Goal: Information Seeking & Learning: Learn about a topic

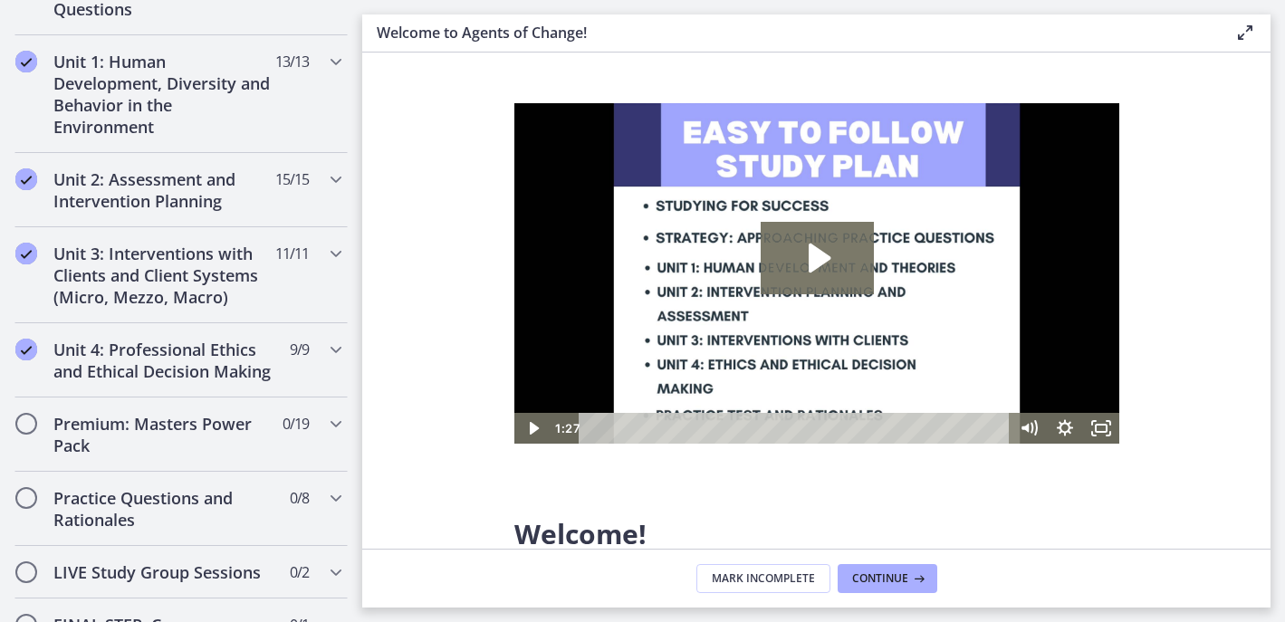
scroll to position [1209, 0]
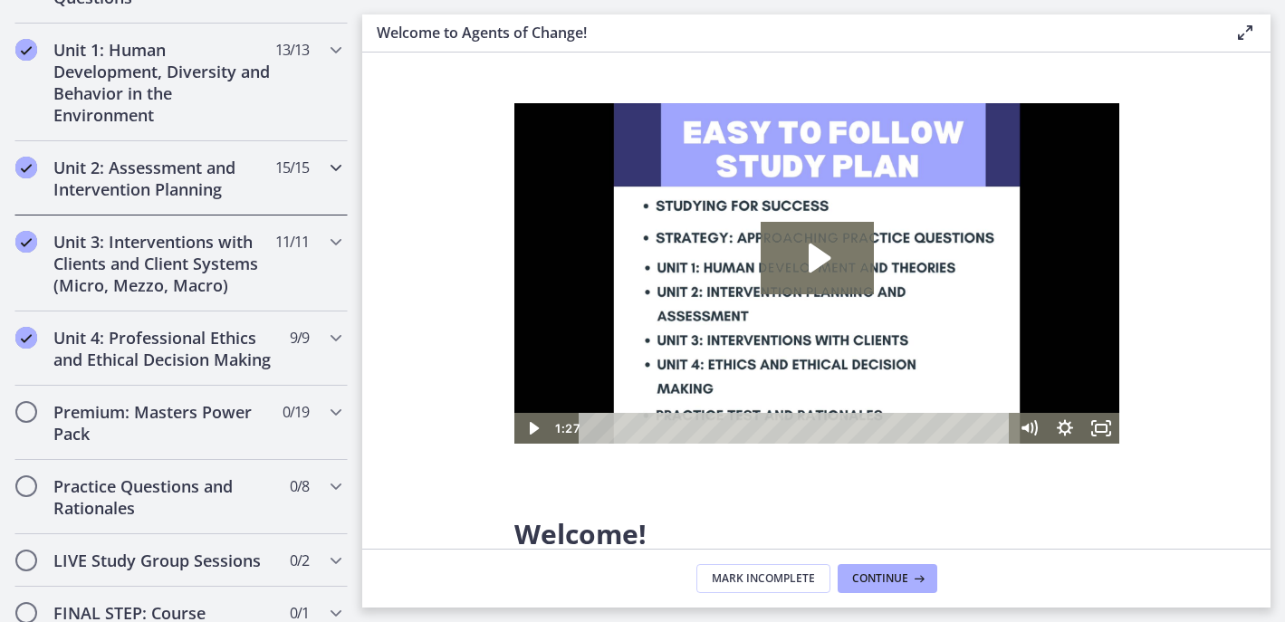
click at [325, 169] on icon "Chapters" at bounding box center [336, 168] width 22 height 22
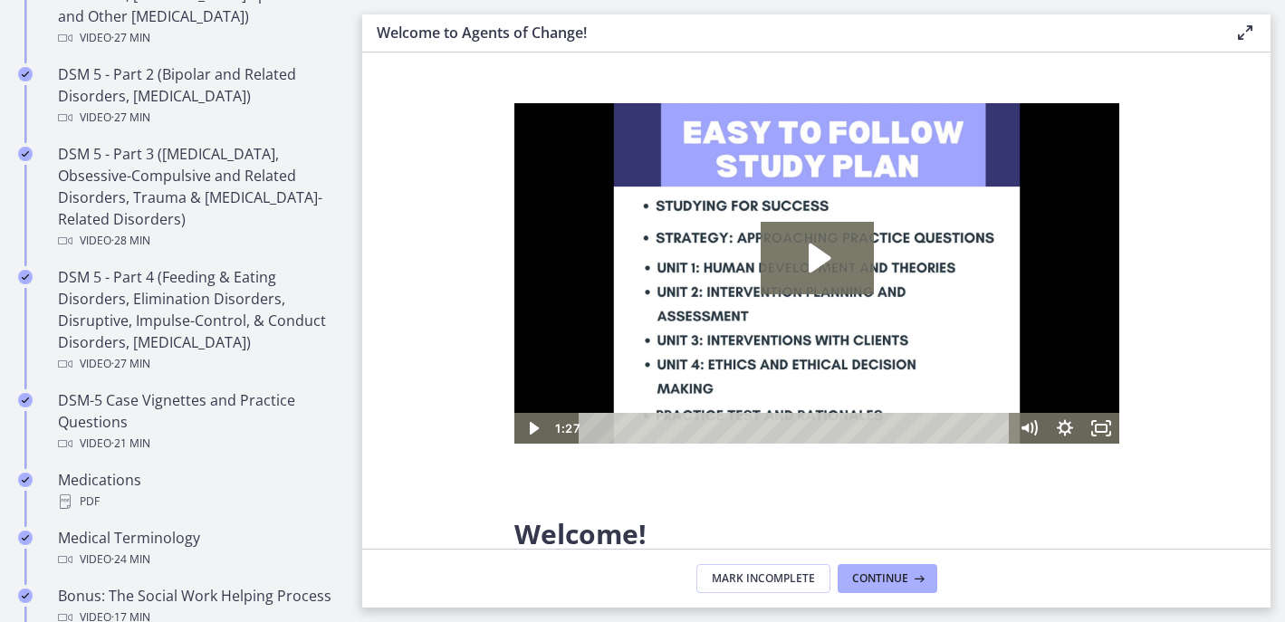
scroll to position [492, 0]
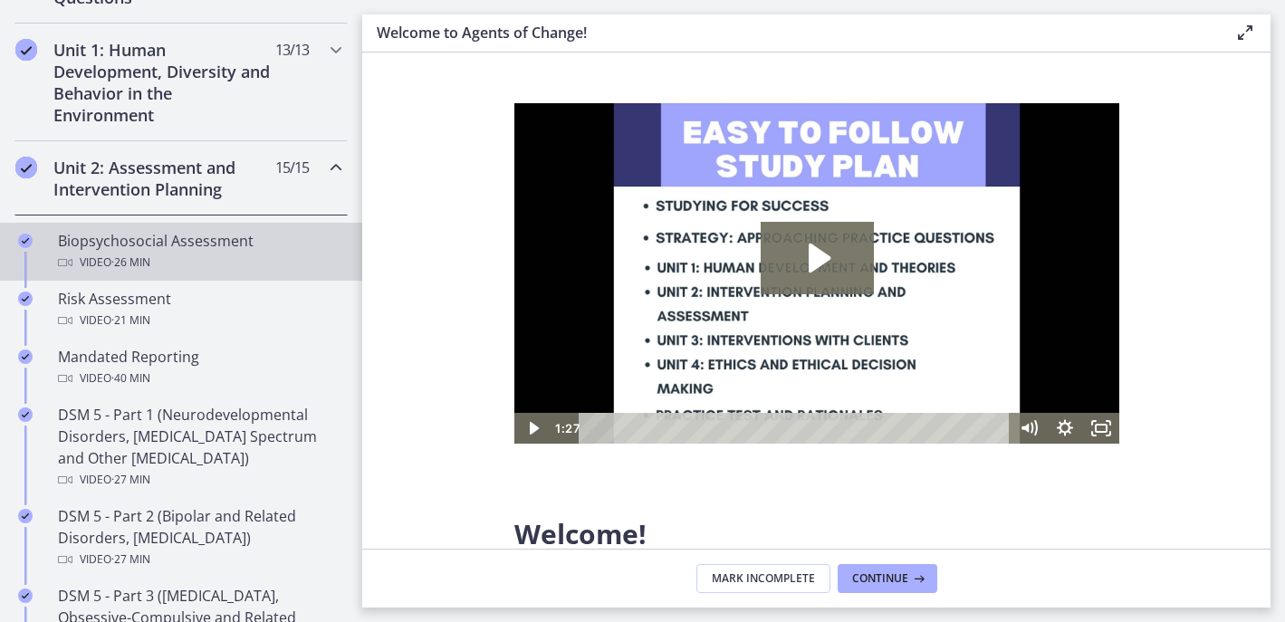
click at [225, 265] on div "Video · 26 min" at bounding box center [199, 263] width 283 height 22
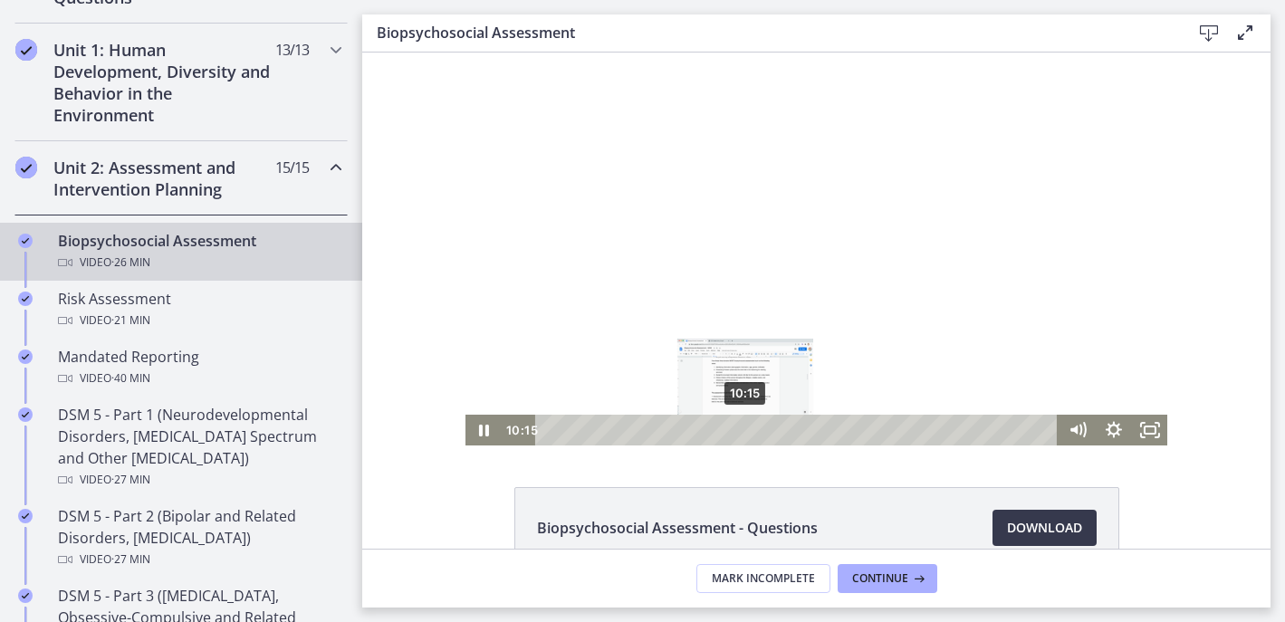
drag, startPoint x: 963, startPoint y: 427, endPoint x: 286, endPoint y: 489, distance: 680.1
click at [362, 446] on html "Click for sound @keyframes VOLUME_SMALL_WAVE_FLASH { 0% { opacity: 0; } 33% { o…" at bounding box center [816, 249] width 908 height 393
click at [1144, 426] on rect "Fullscreen" at bounding box center [1149, 429] width 11 height 7
